Goal: Information Seeking & Learning: Learn about a topic

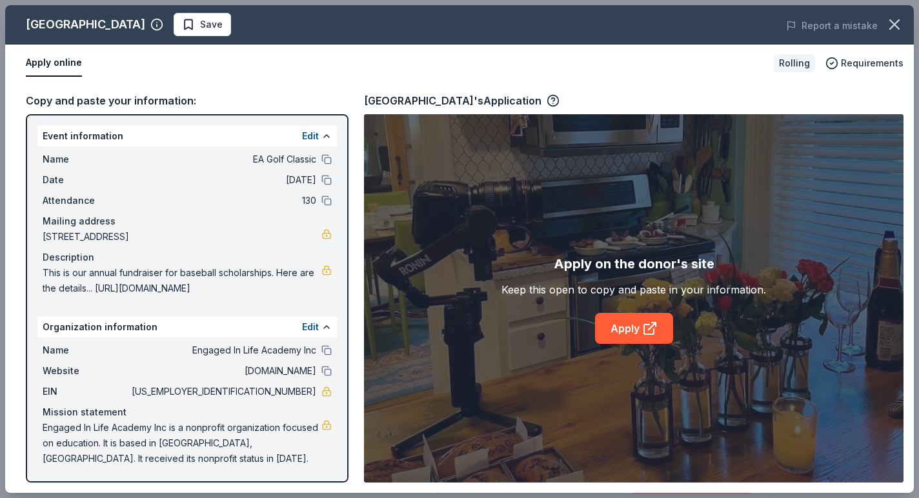
scroll to position [462, 0]
click at [895, 25] on icon "button" at bounding box center [895, 24] width 18 height 18
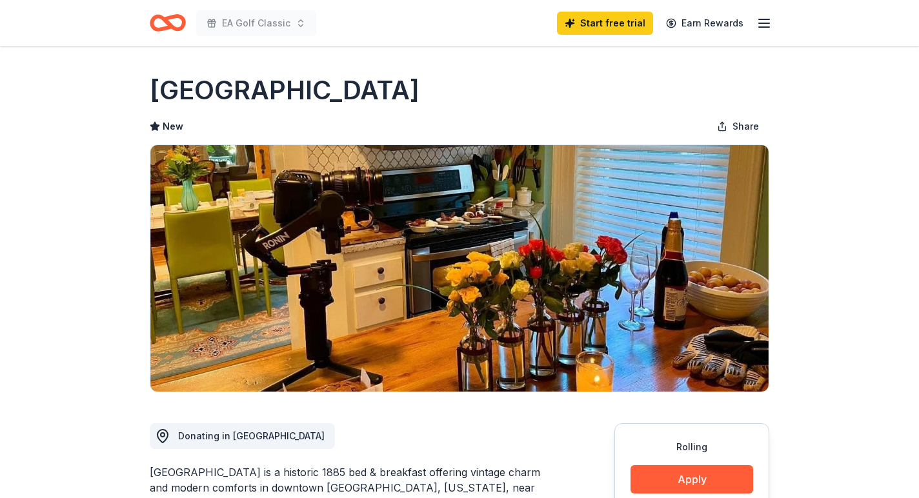
scroll to position [0, 0]
click at [164, 19] on icon "Home" at bounding box center [174, 22] width 20 height 13
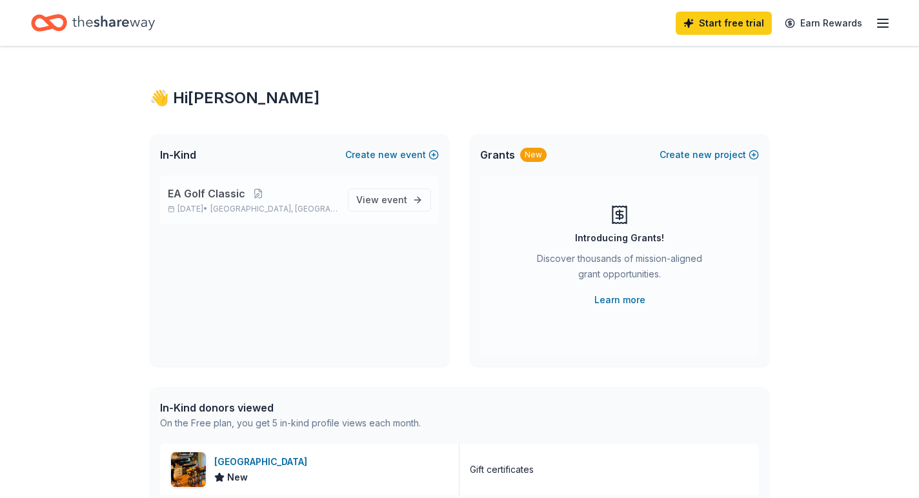
click at [238, 196] on span "EA Golf Classic" at bounding box center [206, 193] width 77 height 15
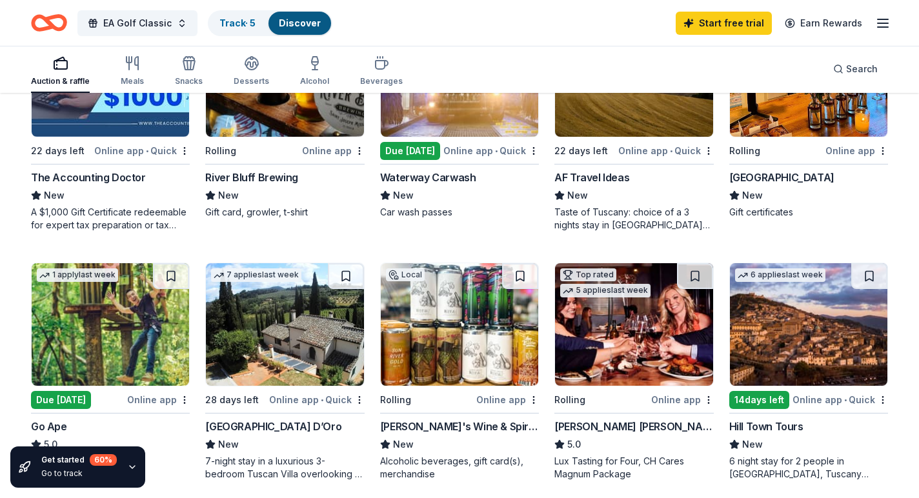
scroll to position [478, 0]
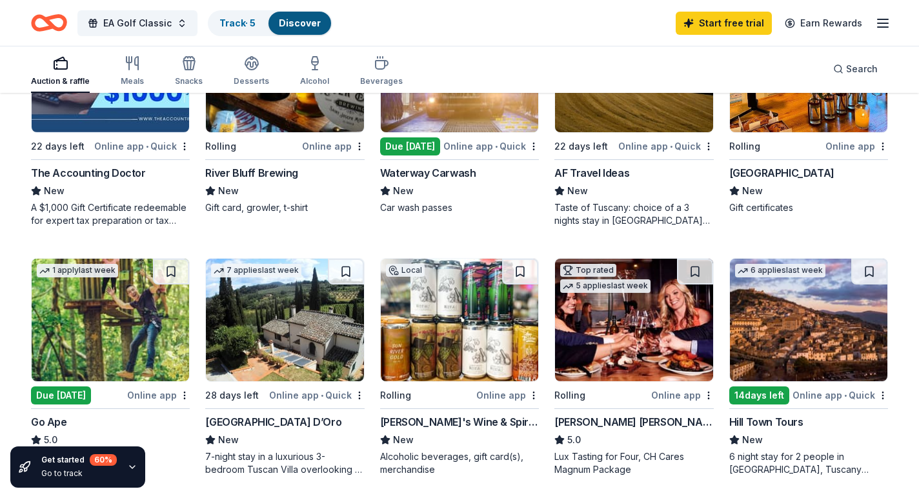
click at [633, 418] on div "[PERSON_NAME] [PERSON_NAME] Winery and Restaurants" at bounding box center [634, 421] width 159 height 15
